Goal: Information Seeking & Learning: Learn about a topic

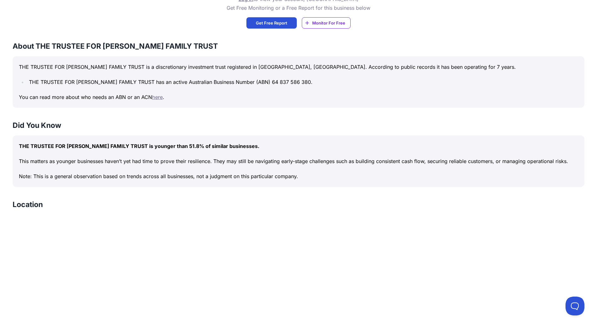
scroll to position [315, 0]
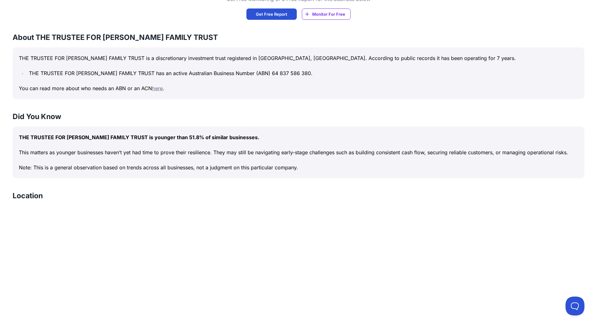
click at [155, 89] on link "here" at bounding box center [157, 88] width 11 height 6
